Goal: Task Accomplishment & Management: Complete application form

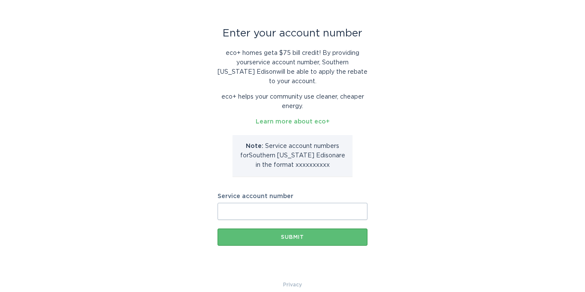
scroll to position [36, 0]
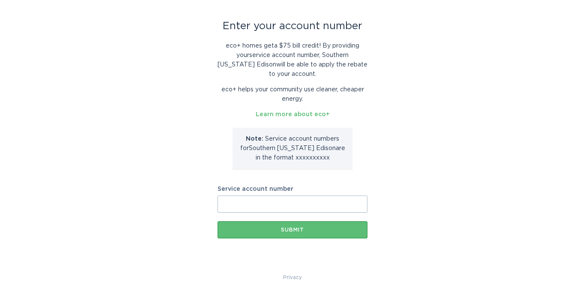
click at [259, 205] on input "Service account number" at bounding box center [292, 203] width 150 height 17
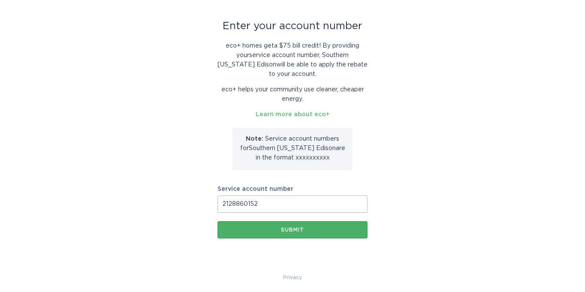
type input "2128860152"
click at [291, 232] on button "Submit" at bounding box center [292, 229] width 150 height 17
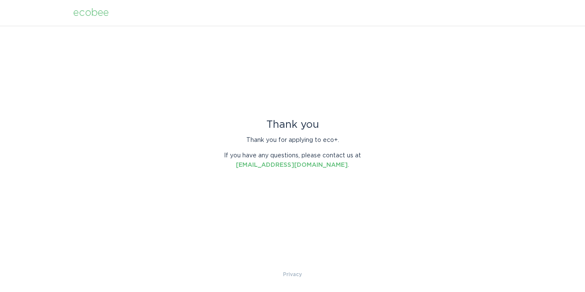
scroll to position [0, 0]
click at [289, 166] on link "[EMAIL_ADDRESS][DOMAIN_NAME]" at bounding box center [292, 165] width 112 height 6
